Goal: Find specific page/section: Find specific page/section

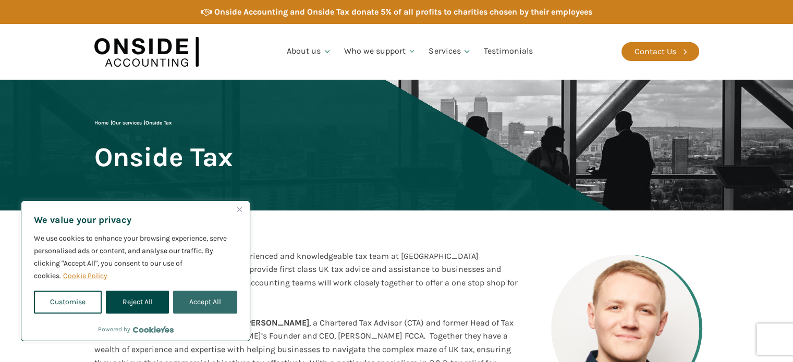
click at [221, 306] on button "Accept All" at bounding box center [205, 302] width 64 height 23
checkbox input "true"
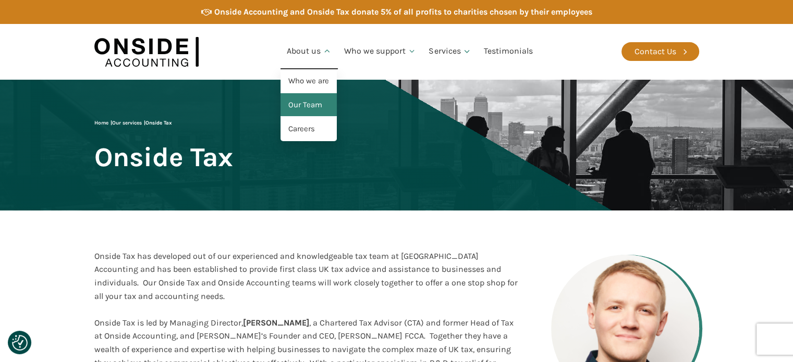
click at [300, 106] on link "Our Team" at bounding box center [308, 105] width 56 height 24
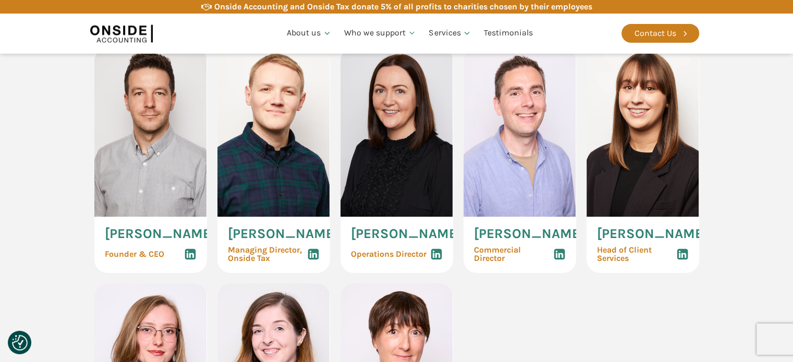
scroll to position [723, 0]
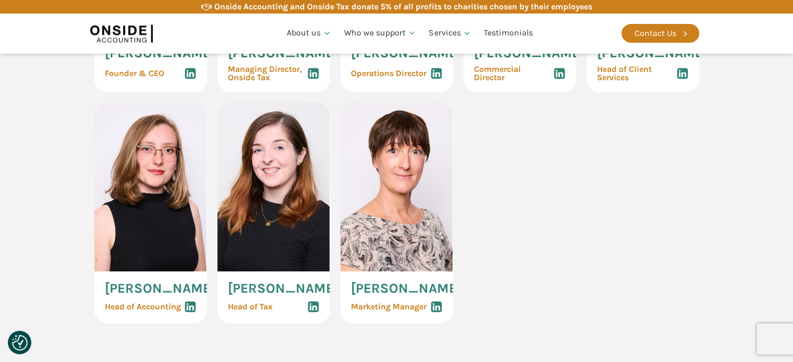
click at [246, 293] on span "[PERSON_NAME]" at bounding box center [283, 289] width 110 height 14
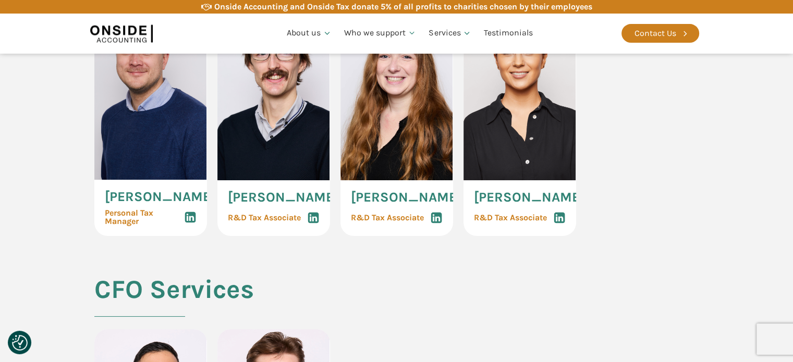
scroll to position [2149, 0]
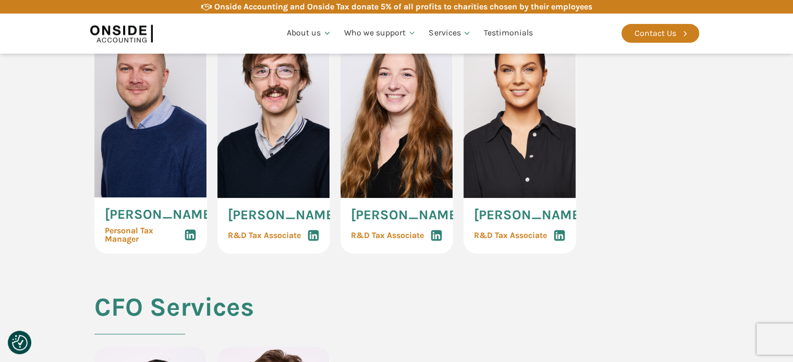
click at [596, 199] on div "[PERSON_NAME] Personal Tax Manager [PERSON_NAME] R&D Tax Associate [PERSON_NAME…" at bounding box center [396, 141] width 605 height 225
